Goal: Task Accomplishment & Management: Complete application form

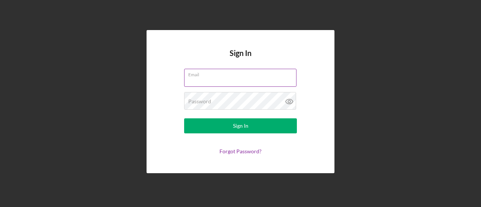
click at [206, 75] on div "Email" at bounding box center [240, 78] width 113 height 19
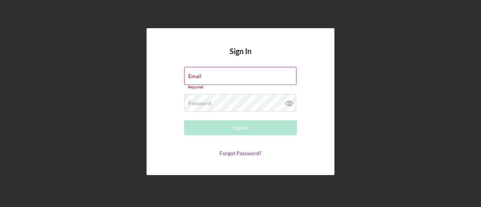
click at [205, 72] on div "Email Required" at bounding box center [240, 78] width 113 height 23
type input "[EMAIL_ADDRESS][DOMAIN_NAME]"
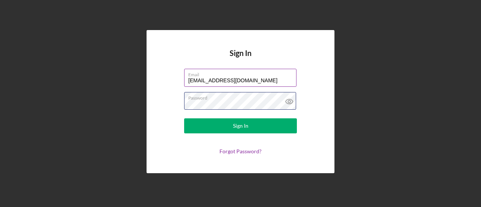
click at [184, 118] on button "Sign In" at bounding box center [240, 125] width 113 height 15
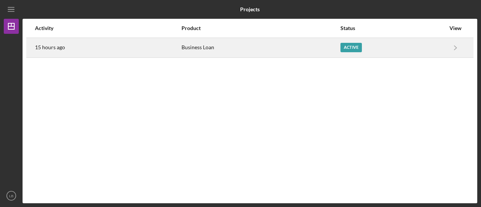
click at [196, 50] on div "Business Loan" at bounding box center [260, 47] width 158 height 19
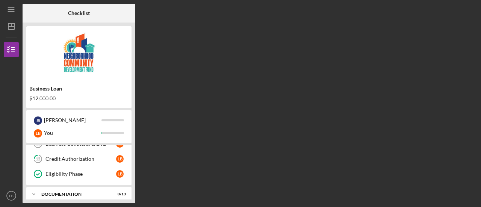
scroll to position [194, 0]
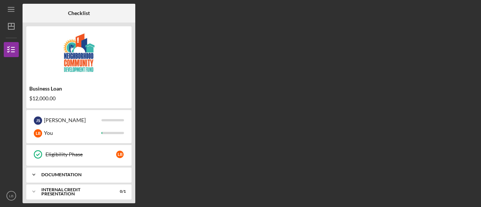
click at [62, 167] on div "Icon/Expander documentation 0 / 13" at bounding box center [78, 174] width 105 height 15
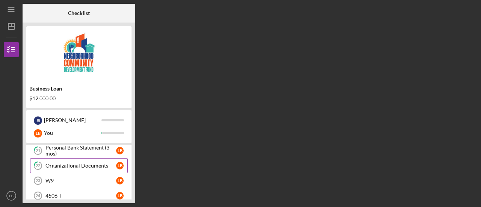
scroll to position [354, 0]
click at [83, 163] on div "Organizational Documents" at bounding box center [80, 166] width 71 height 6
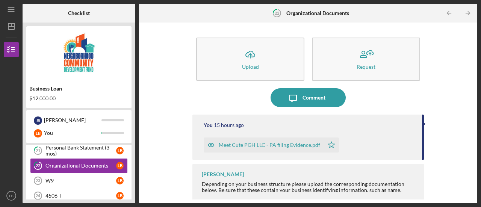
scroll to position [2, 0]
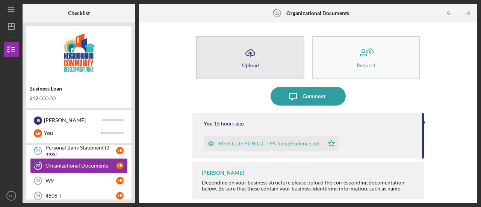
click at [246, 66] on div "Upload" at bounding box center [250, 65] width 17 height 6
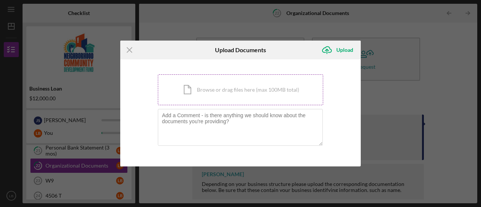
click at [197, 93] on div "Icon/Document Browse or drag files here (max 100MB total) Tap to choose files o…" at bounding box center [240, 89] width 165 height 31
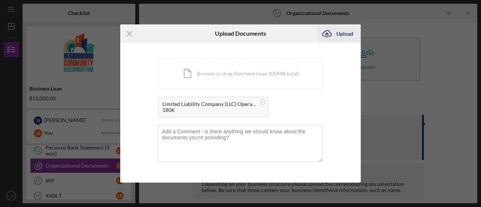
click at [342, 32] on div "Upload" at bounding box center [344, 33] width 17 height 15
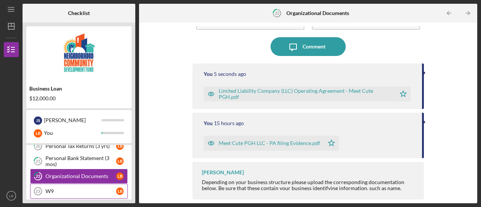
scroll to position [342, 0]
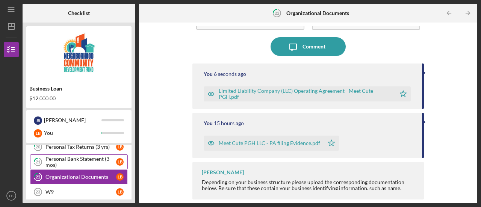
click at [59, 160] on div "Personal Bank Statement (3 mos)" at bounding box center [80, 162] width 71 height 12
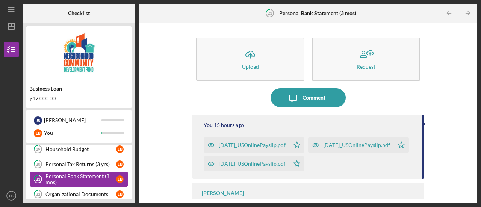
scroll to position [324, 0]
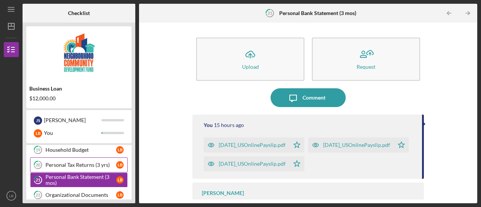
click at [69, 162] on div "Personal Tax Returns (3 yrs)" at bounding box center [80, 165] width 71 height 6
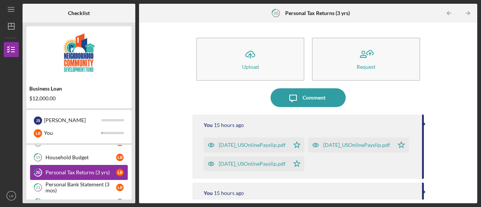
scroll to position [317, 0]
click at [66, 154] on div "Household Budget" at bounding box center [80, 157] width 71 height 6
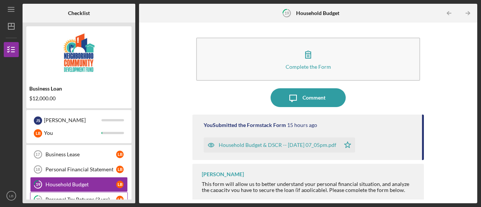
scroll to position [290, 0]
click at [83, 167] on div "Personal Financial Statement" at bounding box center [80, 169] width 71 height 6
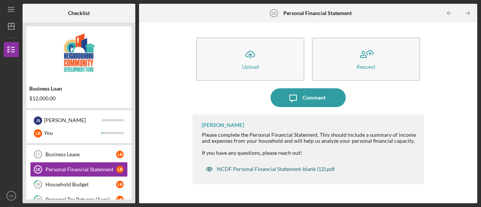
click at [265, 172] on div "NCDF Personal Financial Statement-blank (12).pdf" at bounding box center [276, 169] width 118 height 6
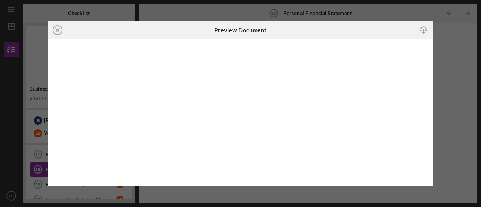
click at [425, 26] on icon "Icon/Download" at bounding box center [422, 30] width 17 height 17
click at [57, 30] on line at bounding box center [58, 30] width 4 height 4
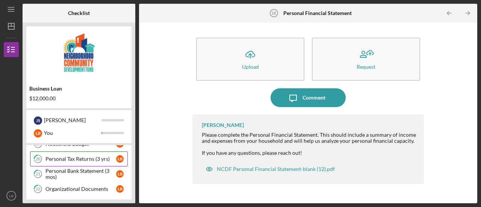
scroll to position [335, 0]
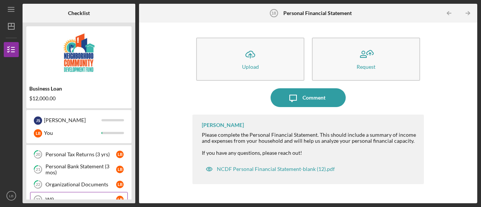
click at [67, 196] on div "W9" at bounding box center [80, 199] width 71 height 6
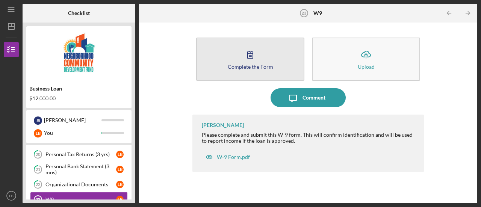
click at [256, 66] on div "Complete the Form" at bounding box center [250, 67] width 45 height 6
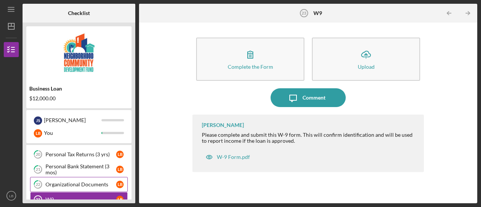
click at [78, 181] on div "Organizational Documents" at bounding box center [80, 184] width 71 height 6
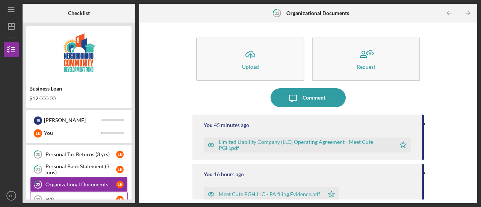
click at [86, 196] on div "W9" at bounding box center [80, 199] width 71 height 6
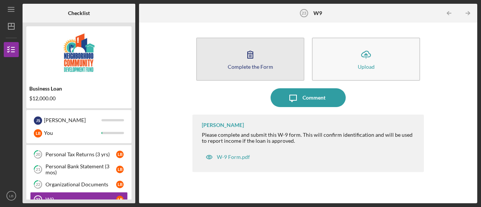
click at [253, 58] on icon "button" at bounding box center [250, 54] width 19 height 19
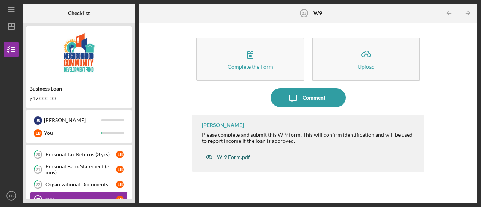
click at [243, 155] on div "W-9 Form.pdf" at bounding box center [233, 157] width 33 height 6
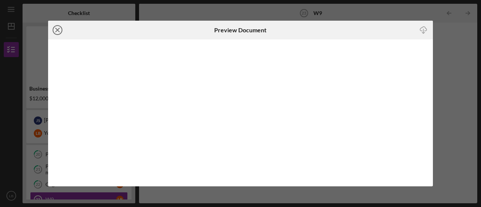
click at [56, 30] on icon "Icon/Close" at bounding box center [57, 30] width 19 height 19
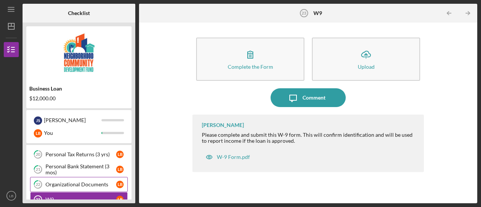
click at [62, 183] on link "22 Organizational Documents L B" at bounding box center [79, 184] width 98 height 15
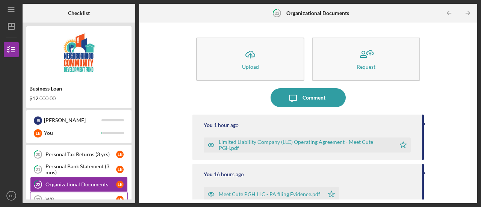
click at [57, 196] on div "W9" at bounding box center [80, 199] width 71 height 6
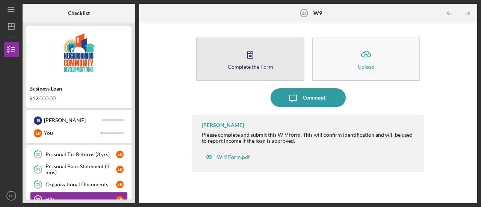
click at [221, 58] on button "Complete the Form Form" at bounding box center [250, 59] width 108 height 43
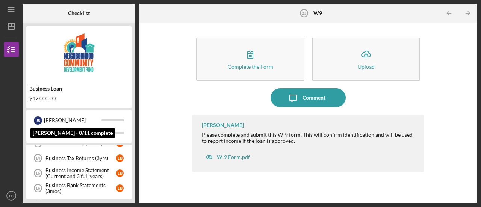
scroll to position [343, 0]
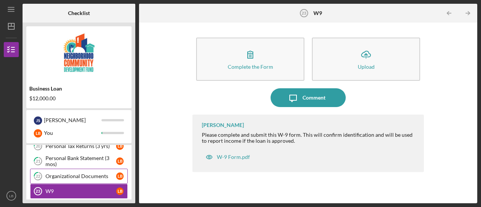
click at [74, 173] on div "Organizational Documents" at bounding box center [80, 176] width 71 height 6
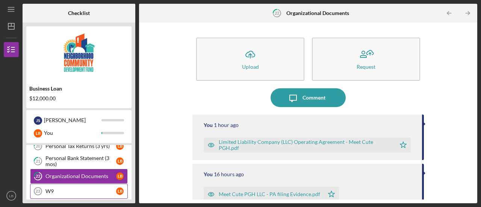
click at [74, 188] on div "W9" at bounding box center [80, 191] width 71 height 6
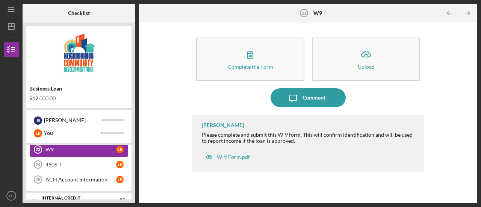
scroll to position [387, 0]
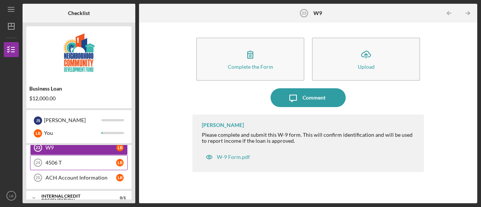
click at [65, 155] on link "4506 T 24 4506 T L B" at bounding box center [79, 162] width 98 height 15
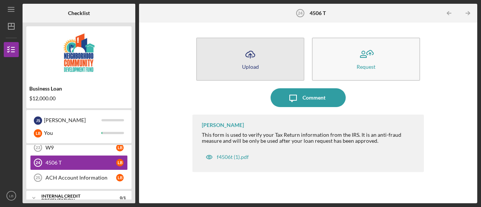
click at [244, 69] on button "Icon/Upload Upload" at bounding box center [250, 59] width 108 height 43
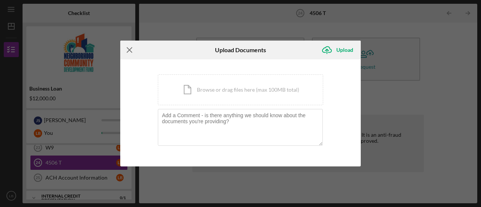
click at [133, 49] on icon "Icon/Menu Close" at bounding box center [129, 50] width 19 height 19
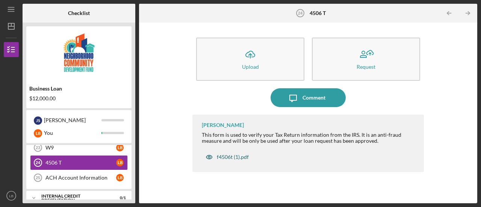
click at [235, 156] on div "f4506t (1).pdf" at bounding box center [233, 157] width 32 height 6
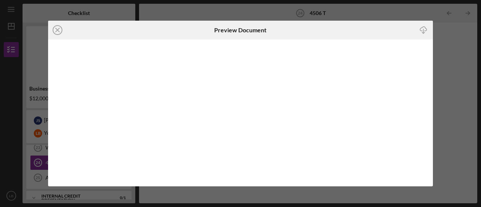
click at [422, 30] on icon "Icon/Download" at bounding box center [422, 30] width 17 height 17
click at [52, 27] on icon "Icon/Close" at bounding box center [57, 30] width 19 height 19
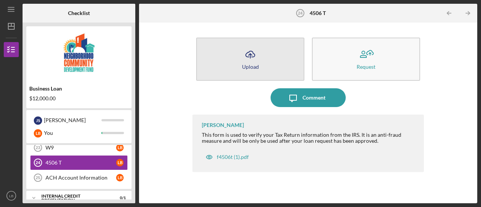
click at [233, 61] on button "Icon/Upload Upload" at bounding box center [250, 59] width 108 height 43
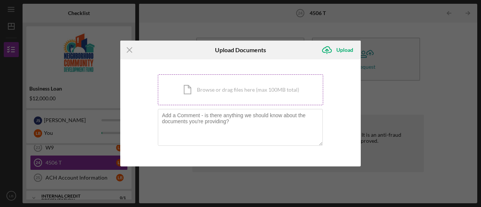
click at [211, 85] on div "Icon/Document Browse or drag files here (max 100MB total) Tap to choose files o…" at bounding box center [240, 89] width 165 height 31
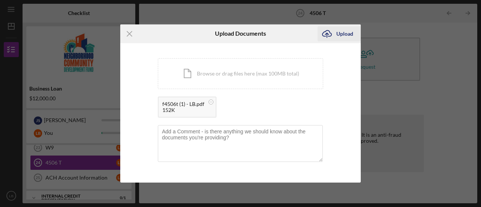
click at [351, 36] on div "Upload" at bounding box center [344, 33] width 17 height 15
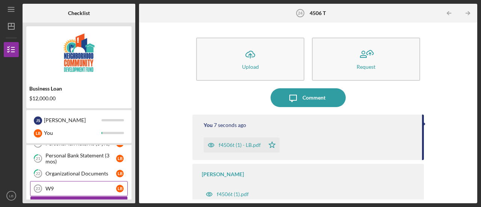
scroll to position [346, 0]
click at [65, 185] on div "W9" at bounding box center [80, 188] width 71 height 6
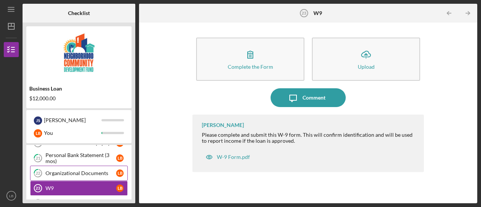
click at [80, 166] on link "22 Organizational Documents L B" at bounding box center [79, 173] width 98 height 15
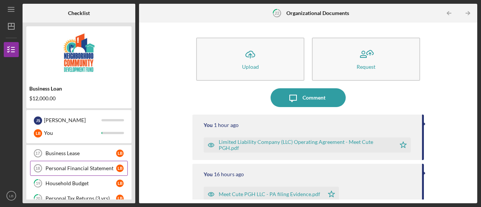
scroll to position [300, 0]
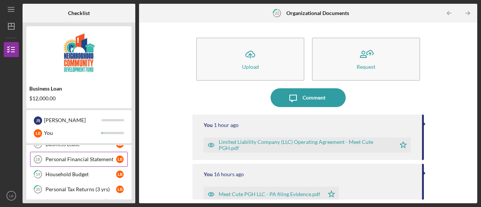
click at [87, 156] on div "Personal Financial Statement" at bounding box center [80, 159] width 71 height 6
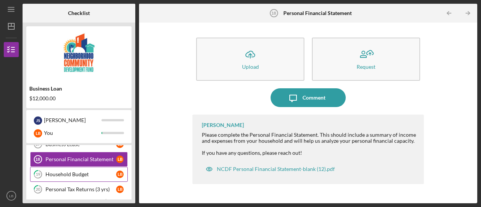
click at [77, 171] on div "Household Budget" at bounding box center [80, 174] width 71 height 6
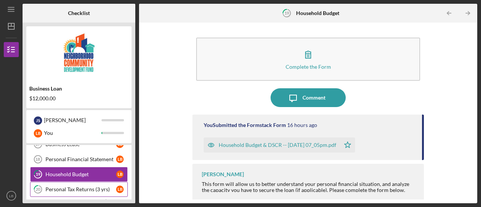
scroll to position [312, 0]
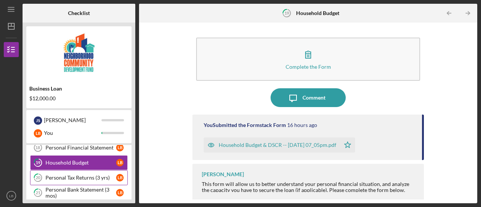
click at [74, 175] on div "Personal Tax Returns (3 yrs)" at bounding box center [80, 178] width 71 height 6
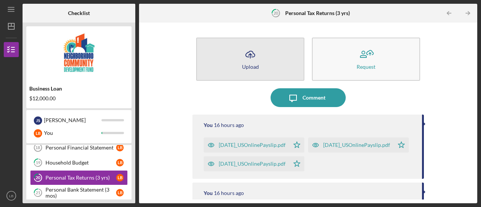
click at [234, 62] on button "Icon/Upload Upload" at bounding box center [250, 59] width 108 height 43
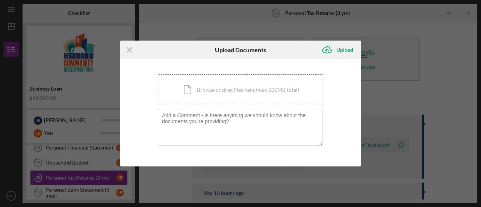
click at [204, 85] on div "Icon/Document Browse or drag files here (max 100MB total) Tap to choose files o…" at bounding box center [240, 89] width 165 height 31
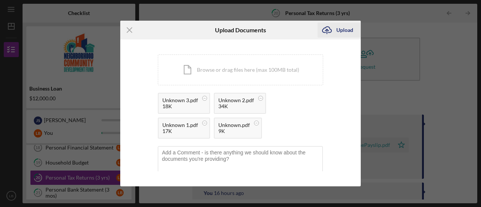
click at [337, 32] on div "Upload" at bounding box center [344, 30] width 17 height 15
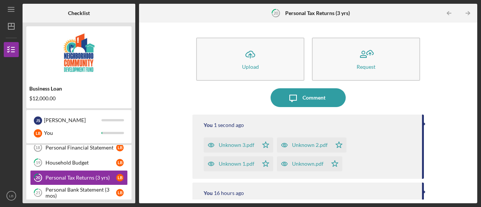
click at [222, 145] on div "Unknown 3.pdf" at bounding box center [236, 145] width 36 height 6
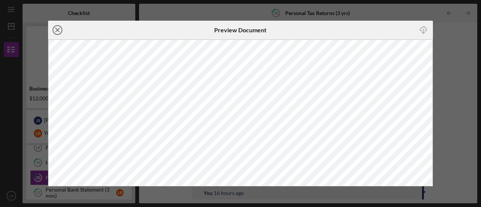
click at [56, 30] on icon "Icon/Close" at bounding box center [57, 30] width 19 height 19
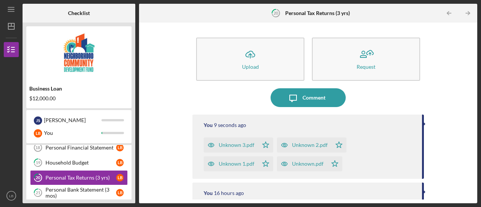
click at [300, 145] on div "Unknown 2.pdf" at bounding box center [310, 145] width 36 height 6
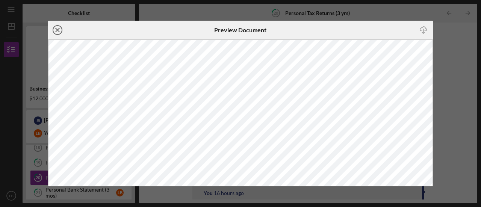
click at [57, 29] on icon "Icon/Close" at bounding box center [57, 30] width 19 height 19
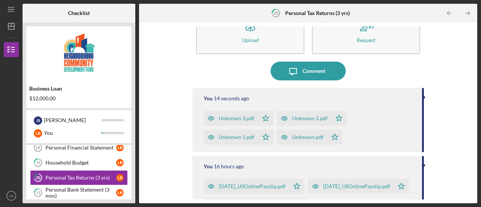
scroll to position [27, 0]
click at [77, 190] on div "Personal Bank Statement (3 mos)" at bounding box center [80, 193] width 71 height 12
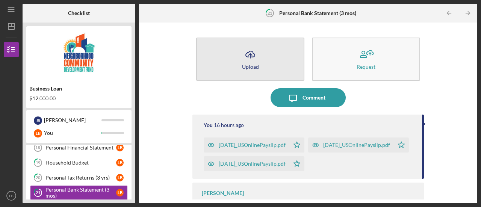
click at [259, 60] on button "Icon/Upload Upload" at bounding box center [250, 59] width 108 height 43
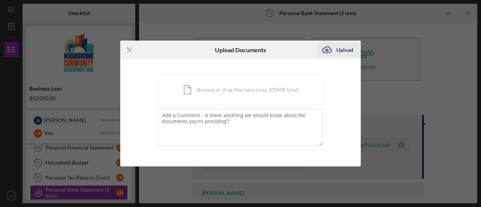
click at [344, 51] on div "Upload" at bounding box center [344, 49] width 17 height 15
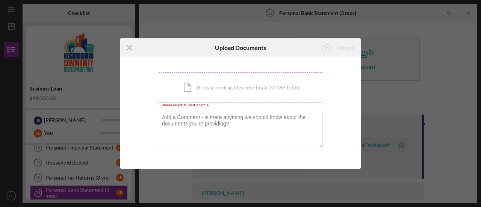
click at [233, 85] on div "Icon/Document Browse or drag files here (max 100MB total) Tap to choose files o…" at bounding box center [240, 87] width 165 height 31
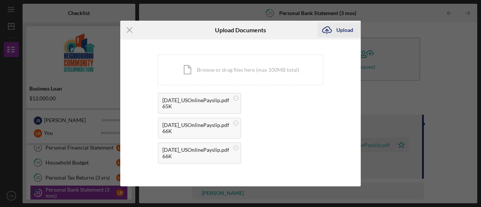
click at [345, 30] on div "Upload" at bounding box center [344, 30] width 17 height 15
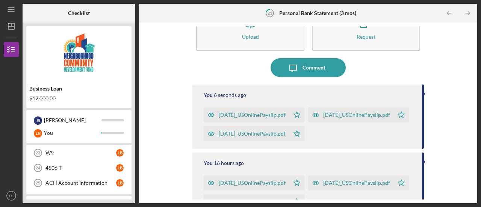
scroll to position [382, 0]
click at [66, 164] on div "4506 T" at bounding box center [80, 167] width 71 height 6
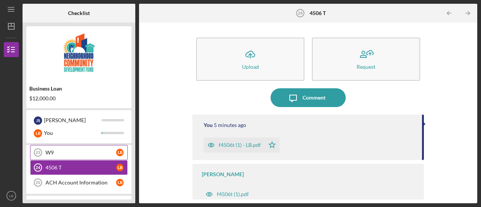
click at [71, 151] on link "W9 23 W9 L B" at bounding box center [79, 152] width 98 height 15
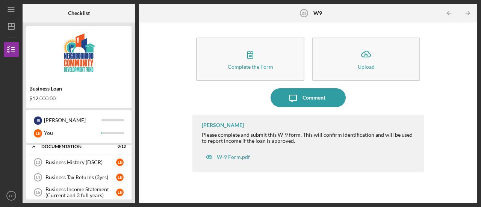
scroll to position [222, 0]
click at [70, 155] on link "Business History (DSCR) 13 Business History (DSCR) L B" at bounding box center [79, 161] width 98 height 15
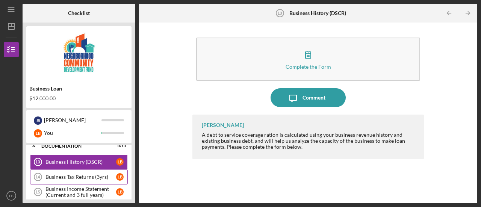
click at [80, 174] on div "Business Tax Returns (3yrs)" at bounding box center [80, 177] width 71 height 6
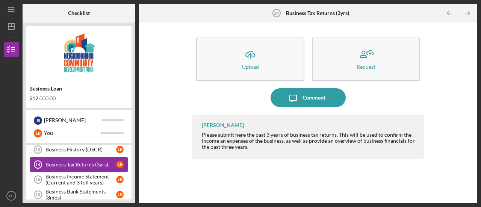
scroll to position [235, 0]
click at [69, 173] on div "Business Income Statement (Current and 3 full years)" at bounding box center [80, 179] width 71 height 12
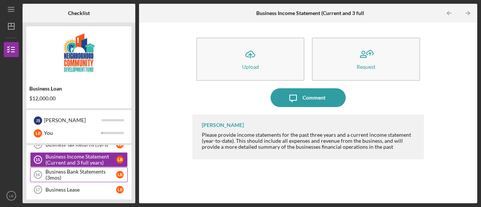
scroll to position [257, 0]
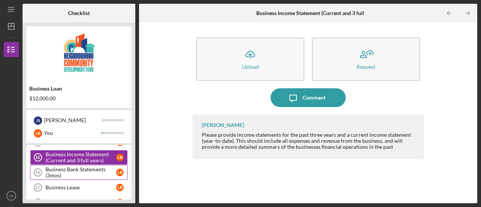
click at [80, 172] on div "Business Bank Statements (3mos)" at bounding box center [80, 172] width 71 height 12
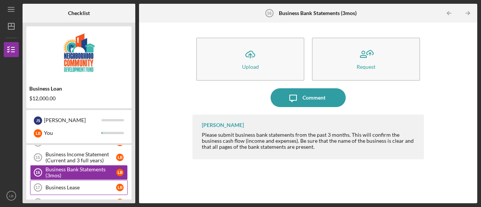
click at [86, 184] on div "Business Lease" at bounding box center [80, 187] width 71 height 6
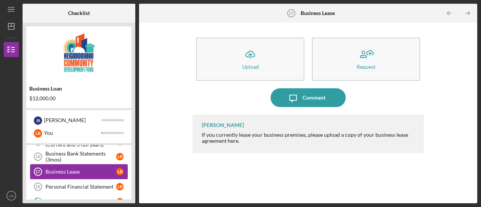
scroll to position [280, 0]
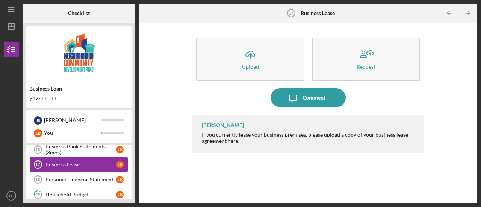
click at [72, 166] on link "Business Lease 17 Business Lease L B" at bounding box center [79, 164] width 98 height 15
click at [85, 176] on div "Personal Financial Statement" at bounding box center [80, 179] width 71 height 6
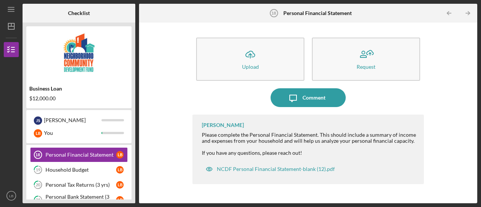
scroll to position [304, 0]
click at [63, 162] on link "19 Household Budget L B" at bounding box center [79, 169] width 98 height 15
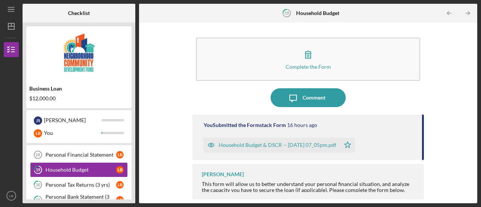
click at [275, 144] on div "Household Budget & DSCR -- [DATE] 07_05pm.pdf" at bounding box center [277, 145] width 118 height 6
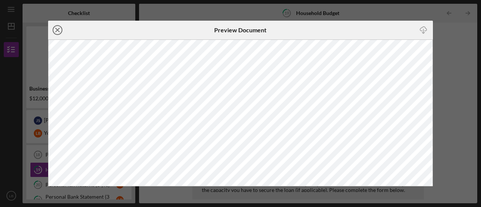
click at [57, 28] on icon "Icon/Close" at bounding box center [57, 30] width 19 height 19
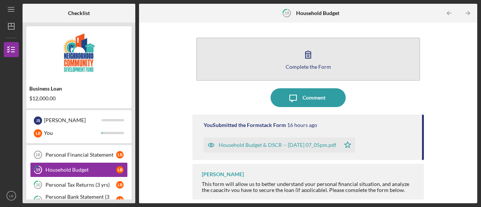
click at [336, 42] on button "Complete the Form Form" at bounding box center [308, 59] width 224 height 43
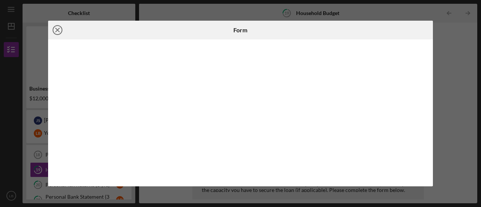
click at [57, 30] on line at bounding box center [58, 30] width 4 height 4
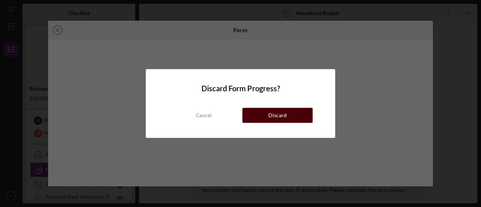
click at [259, 115] on button "Discard" at bounding box center [277, 115] width 70 height 15
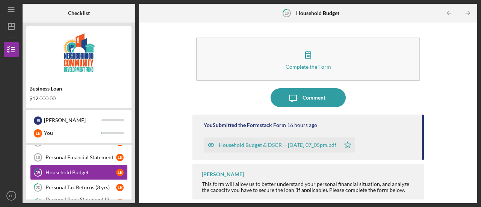
scroll to position [288, 0]
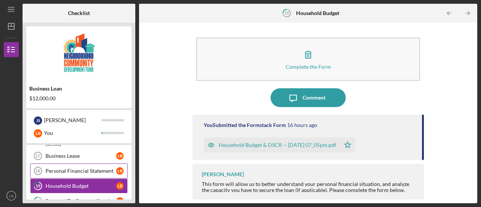
click at [75, 168] on div "Personal Financial Statement" at bounding box center [80, 171] width 71 height 6
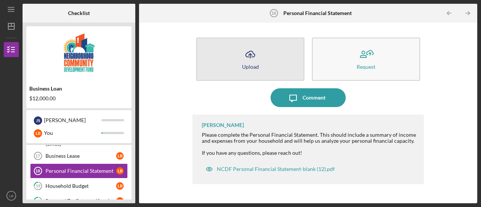
click at [247, 56] on icon "Icon/Upload" at bounding box center [250, 54] width 19 height 19
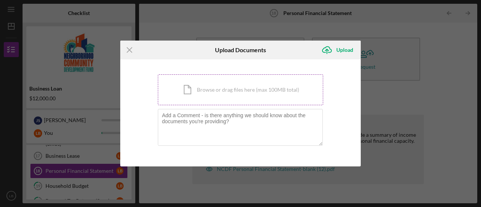
click at [210, 89] on div "Icon/Document Browse or drag files here (max 100MB total) Tap to choose files o…" at bounding box center [240, 89] width 165 height 31
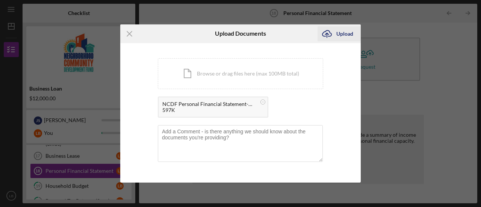
click at [338, 33] on div "Upload" at bounding box center [344, 33] width 17 height 15
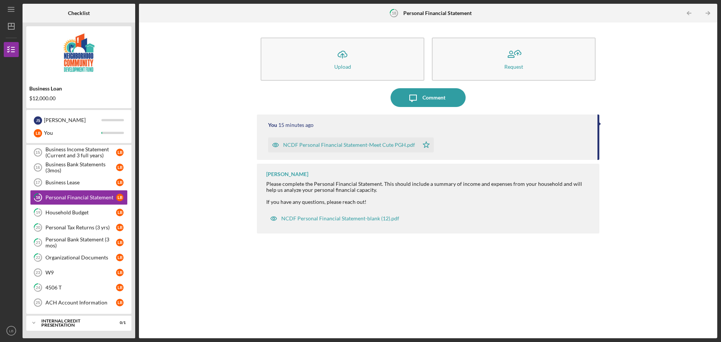
scroll to position [262, 0]
click at [67, 206] on div "W9" at bounding box center [80, 273] width 71 height 6
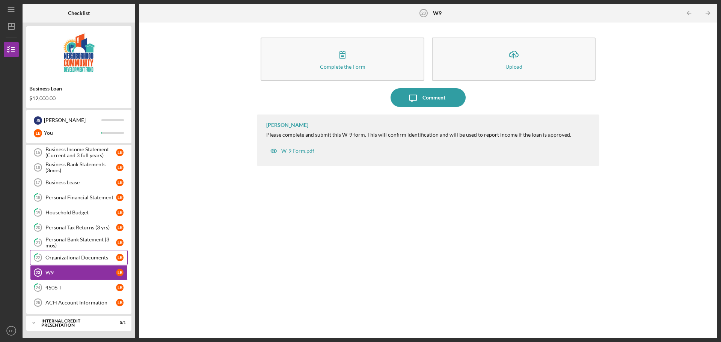
click at [75, 206] on link "22 Organizational Documents L B" at bounding box center [79, 257] width 98 height 15
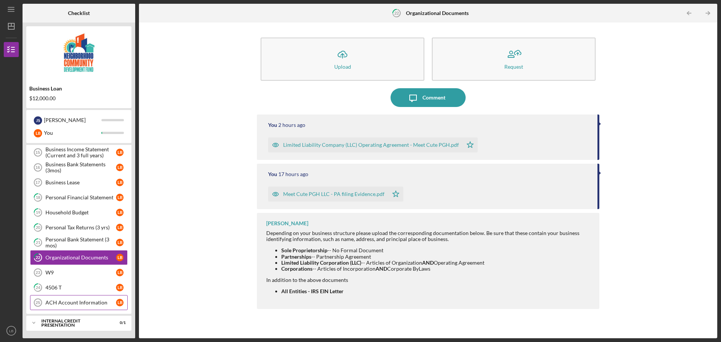
click at [68, 206] on div "ACH Account Information" at bounding box center [80, 303] width 71 height 6
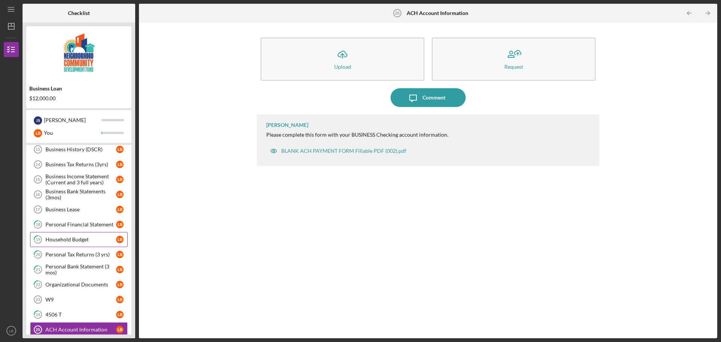
scroll to position [224, 0]
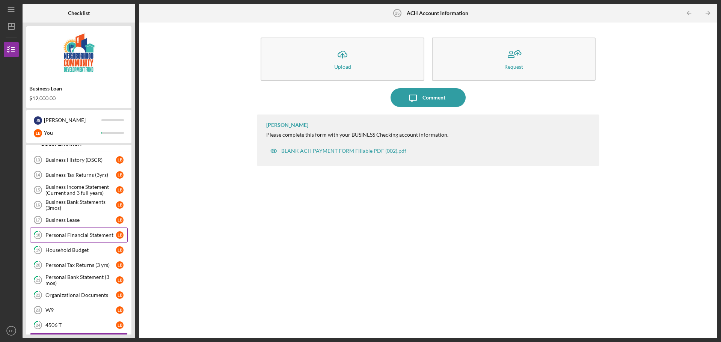
click at [76, 206] on div "Personal Financial Statement" at bounding box center [80, 235] width 71 height 6
